Goal: Find specific page/section: Find specific page/section

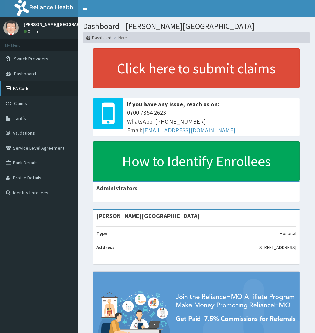
click at [29, 88] on link "PA Code" at bounding box center [39, 88] width 78 height 15
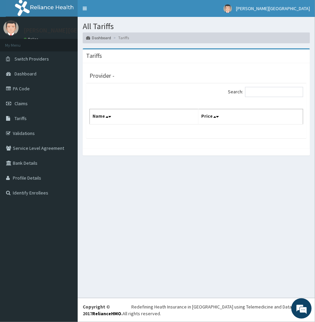
click at [136, 168] on div "All Tariffs Dashboard Tariffs [GEOGRAPHIC_DATA] Provider - Search: Name Price" at bounding box center [197, 157] width 238 height 281
click at [261, 93] on input "Search:" at bounding box center [274, 92] width 58 height 10
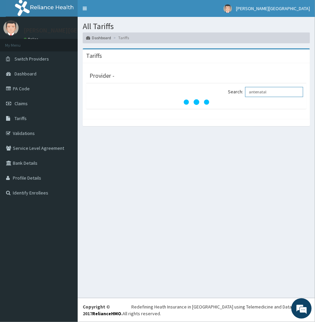
type input "antenatal"
click at [19, 86] on link "PA Code" at bounding box center [39, 88] width 78 height 15
click at [25, 87] on link "PA Code" at bounding box center [39, 88] width 78 height 15
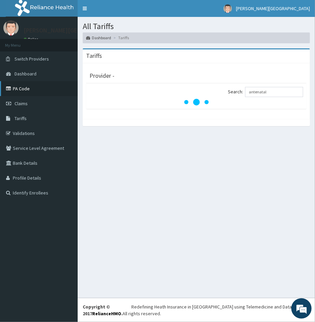
click at [26, 87] on link "PA Code" at bounding box center [39, 88] width 78 height 15
click at [26, 88] on link "PA Code" at bounding box center [39, 88] width 78 height 15
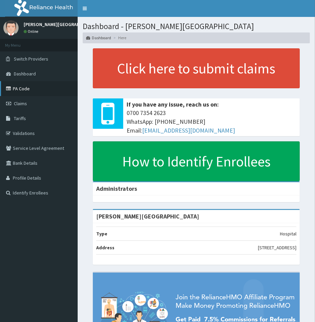
click at [21, 87] on link "PA Code" at bounding box center [39, 88] width 78 height 15
click at [23, 104] on span "Claims" at bounding box center [20, 103] width 13 height 6
click at [27, 86] on link "PA Code" at bounding box center [39, 88] width 78 height 15
click at [28, 87] on link "PA Code" at bounding box center [39, 88] width 78 height 15
click at [27, 89] on link "PA Code" at bounding box center [39, 88] width 78 height 15
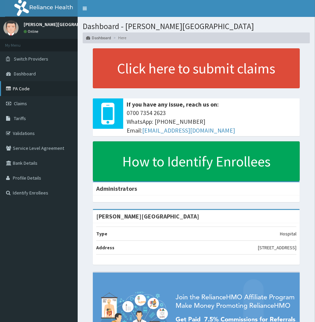
click at [27, 89] on link "PA Code" at bounding box center [39, 88] width 78 height 15
click at [18, 87] on link "PA Code" at bounding box center [39, 88] width 78 height 15
click at [19, 87] on link "PA Code" at bounding box center [39, 88] width 78 height 15
